Goal: Task Accomplishment & Management: Manage account settings

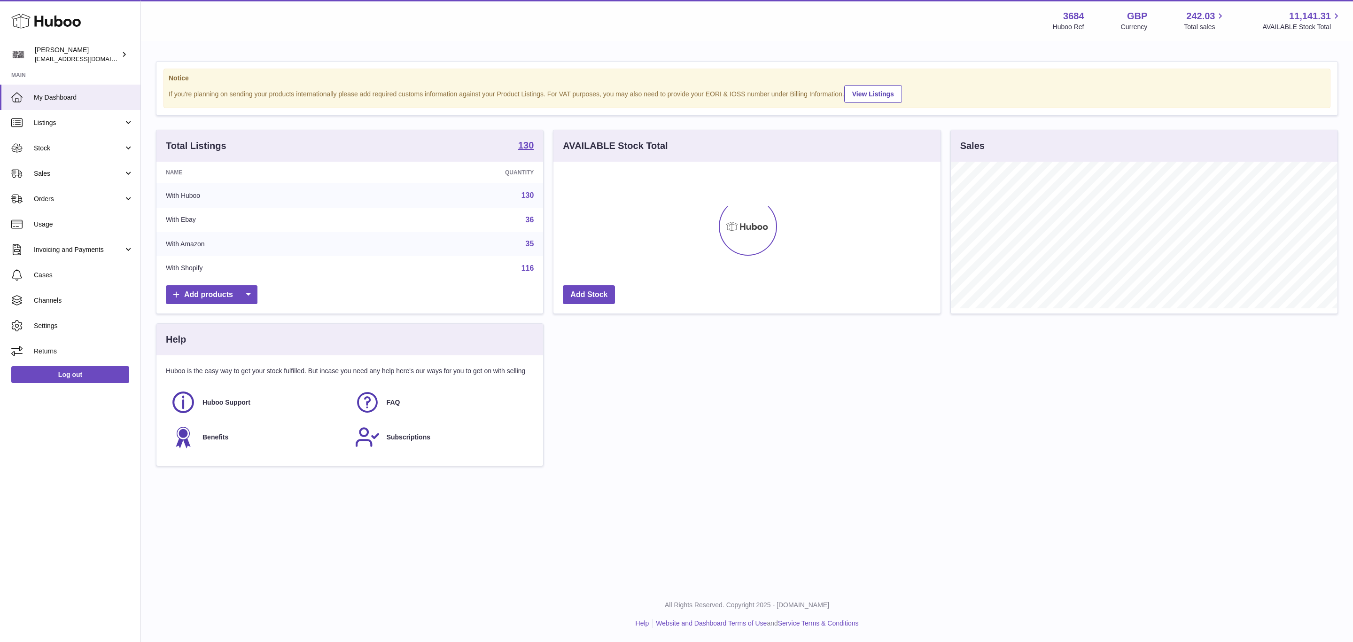
drag, startPoint x: 58, startPoint y: 199, endPoint x: 57, endPoint y: 234, distance: 35.3
click at [58, 200] on span "Orders" at bounding box center [79, 198] width 90 height 9
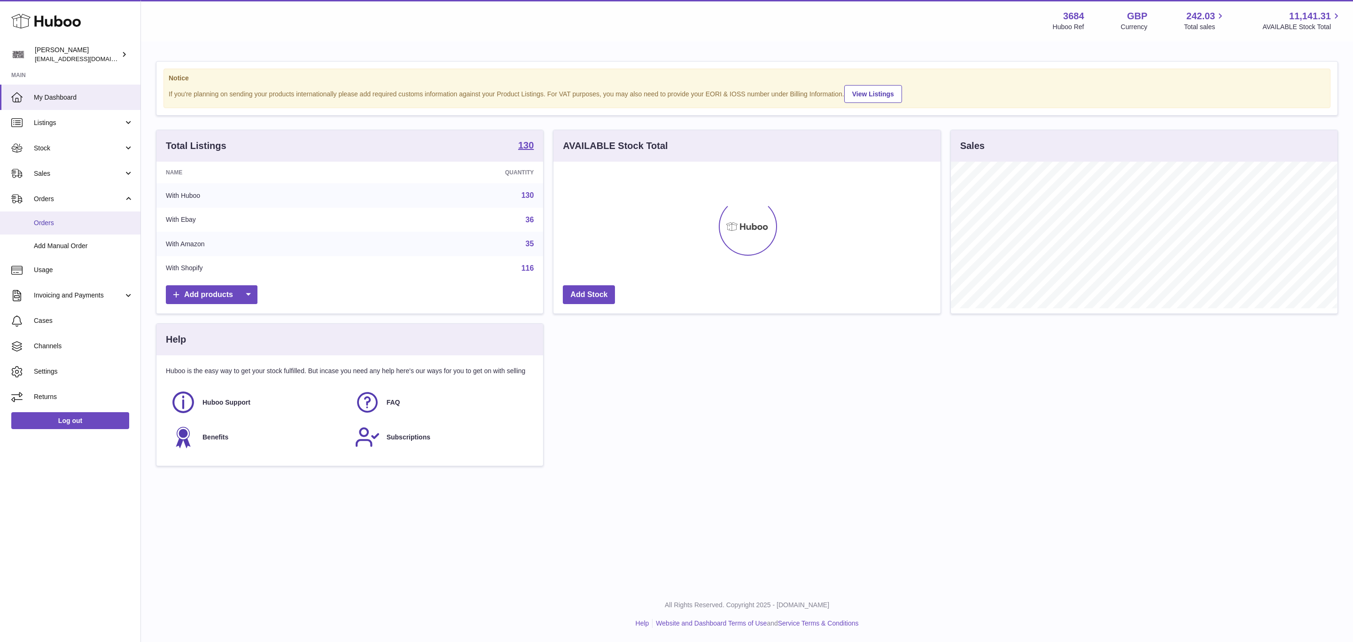
click at [61, 217] on link "Orders" at bounding box center [70, 222] width 140 height 23
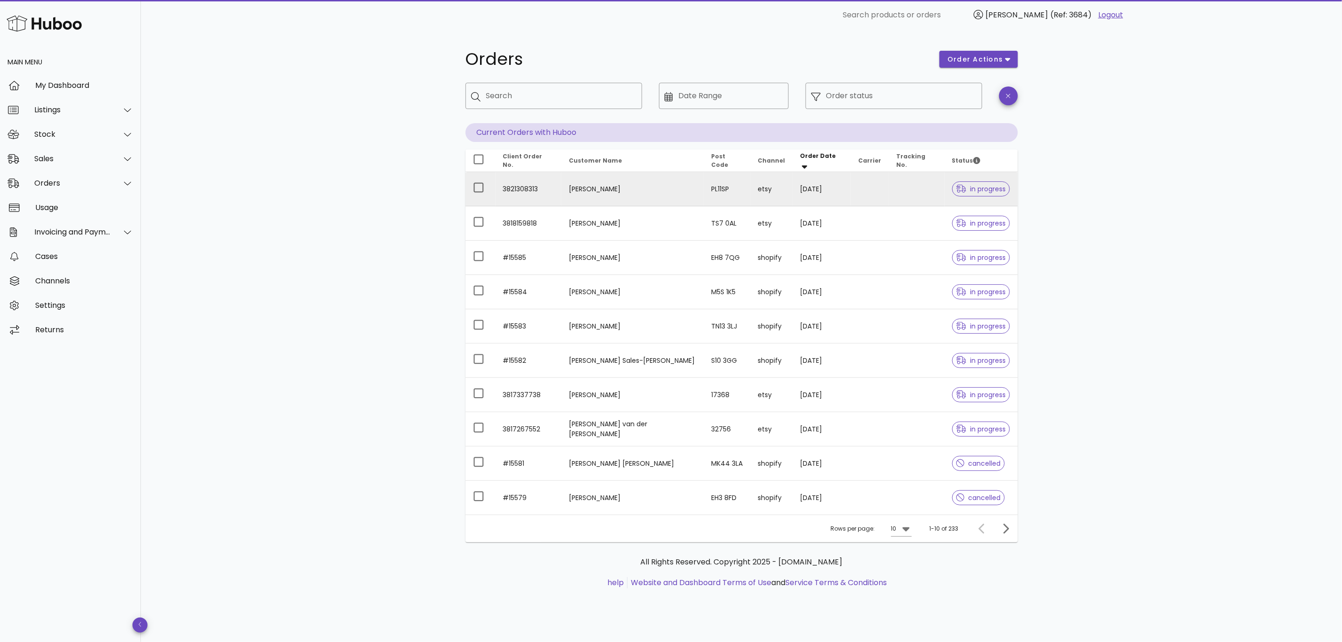
click at [857, 195] on td at bounding box center [870, 189] width 38 height 34
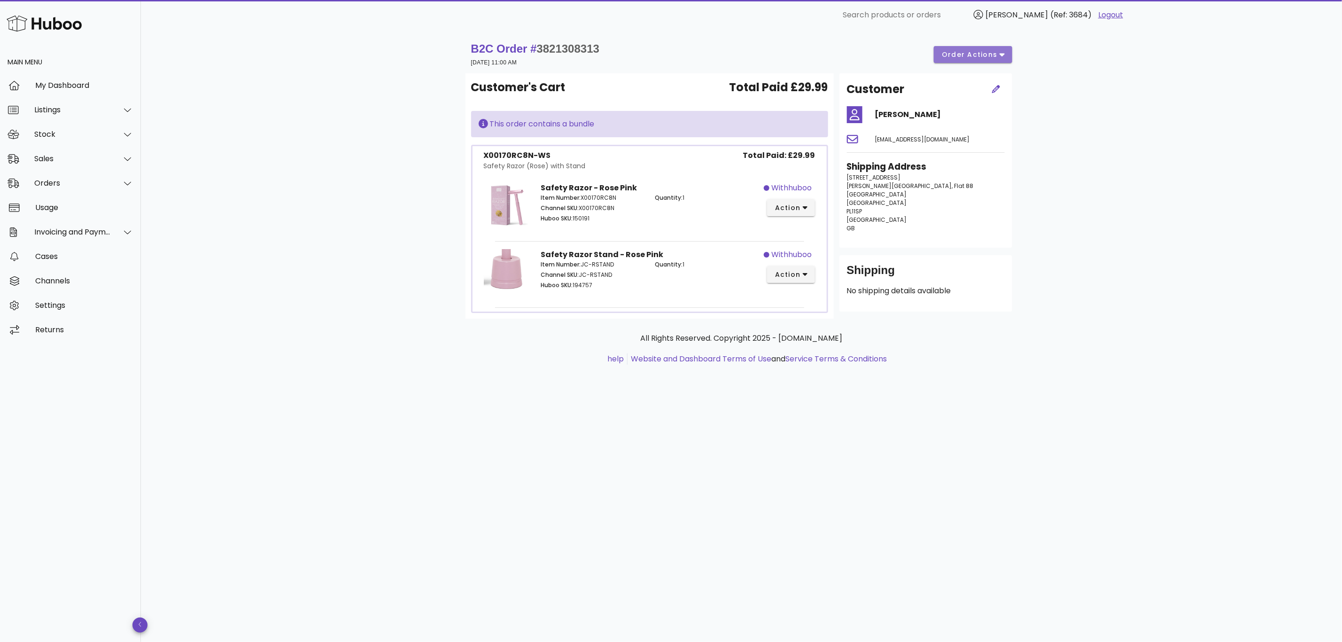
click at [992, 50] on span "order actions" at bounding box center [969, 55] width 56 height 10
